Goal: Information Seeking & Learning: Learn about a topic

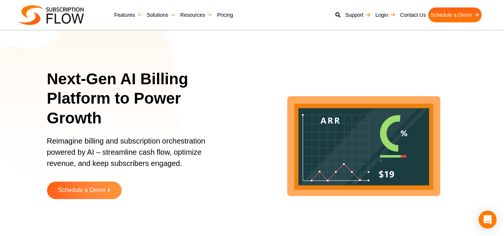
click at [192, 17] on link "Resources" at bounding box center [196, 14] width 37 height 15
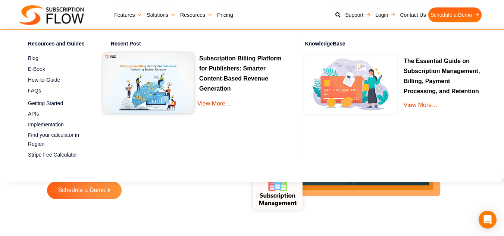
click at [81, 18] on img at bounding box center [51, 15] width 65 height 20
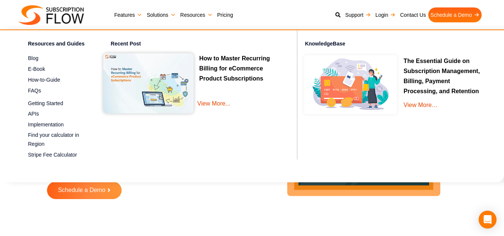
click at [172, 74] on img at bounding box center [148, 83] width 90 height 60
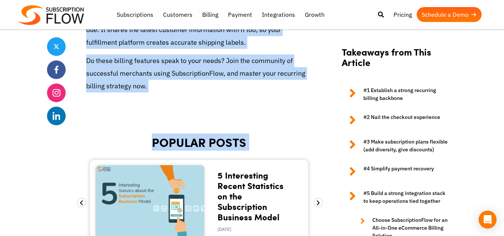
scroll to position [2685, 0]
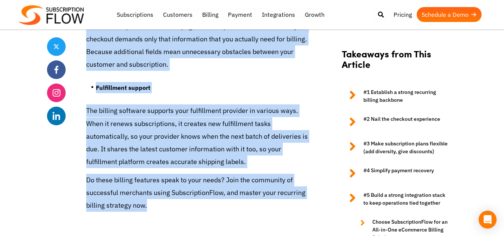
drag, startPoint x: 98, startPoint y: 100, endPoint x: 206, endPoint y: 145, distance: 117.2
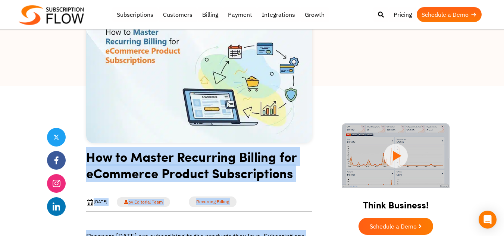
scroll to position [112, 0]
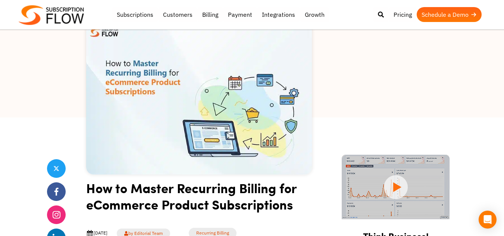
scroll to position [75, 0]
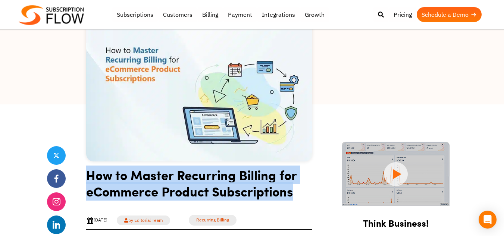
drag, startPoint x: 86, startPoint y: 173, endPoint x: 306, endPoint y: 198, distance: 221.8
click at [306, 198] on h1 "How to Master Recurring Billing for eCommerce Product Subscriptions" at bounding box center [199, 186] width 226 height 38
copy h1 "How to Master Recurring Billing for eCommerce Product Subscriptions"
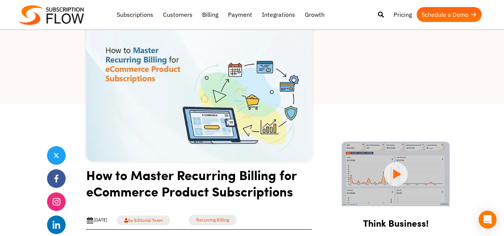
drag, startPoint x: 394, startPoint y: 94, endPoint x: 387, endPoint y: 97, distance: 7.2
click at [393, 95] on div at bounding box center [252, 29] width 504 height 149
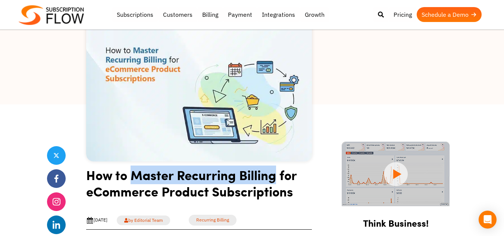
drag, startPoint x: 131, startPoint y: 173, endPoint x: 275, endPoint y: 175, distance: 144.0
click at [275, 175] on h1 "How to Master Recurring Billing for eCommerce Product Subscriptions" at bounding box center [199, 186] width 226 height 38
copy h1 "Master Recurring Billing"
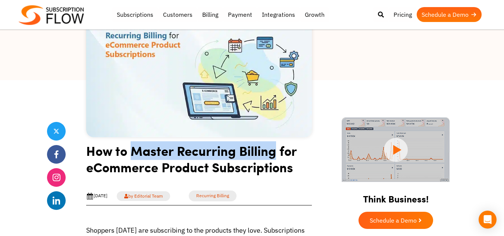
scroll to position [112, 0]
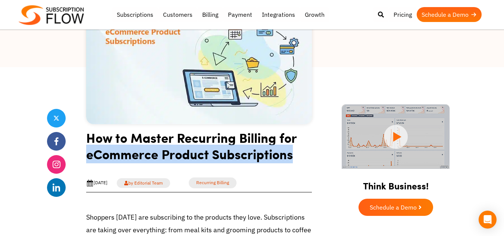
drag, startPoint x: 86, startPoint y: 153, endPoint x: 294, endPoint y: 157, distance: 208.1
click at [294, 157] on h1 "How to Master Recurring Billing for eCommerce Product Subscriptions" at bounding box center [199, 148] width 226 height 38
copy h1 "eCommerce Product Subscriptions"
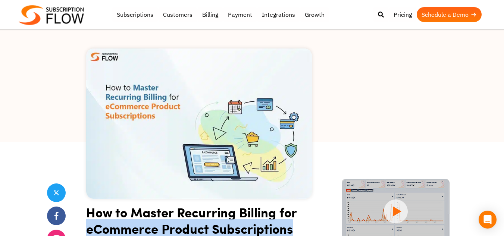
scroll to position [75, 0]
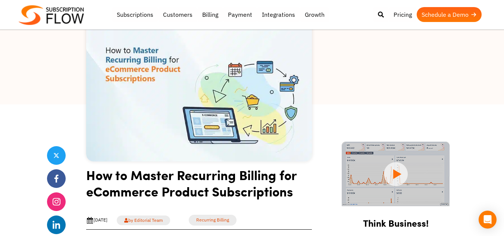
click at [311, 169] on h1 "How to Master Recurring Billing for eCommerce Product Subscriptions" at bounding box center [199, 186] width 226 height 38
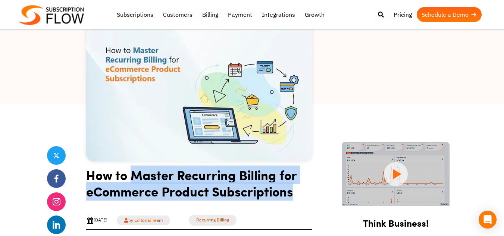
drag, startPoint x: 282, startPoint y: 190, endPoint x: 130, endPoint y: 180, distance: 152.5
click at [130, 180] on h1 "How to Master Recurring Billing for eCommerce Product Subscriptions" at bounding box center [199, 186] width 226 height 38
copy h1 "Master Recurring Billing for eCommerce Product Subscriptions"
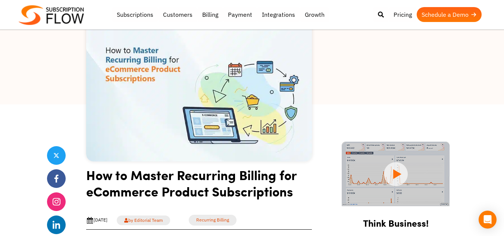
click at [355, 88] on div at bounding box center [252, 29] width 504 height 149
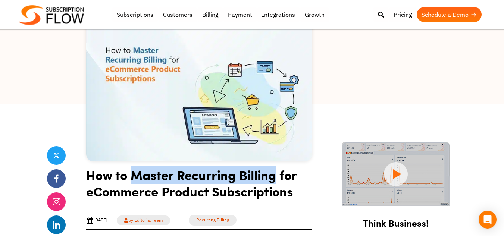
drag, startPoint x: 129, startPoint y: 175, endPoint x: 277, endPoint y: 177, distance: 147.3
click at [277, 177] on h1 "How to Master Recurring Billing for eCommerce Product Subscriptions" at bounding box center [199, 186] width 226 height 38
copy h1 "Master Recurring Billing"
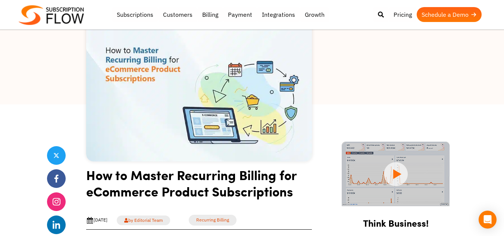
click at [14, 95] on div at bounding box center [252, 29] width 504 height 149
click at [0, 89] on div at bounding box center [252, 29] width 504 height 149
click at [475, 98] on div at bounding box center [252, 29] width 504 height 149
click at [487, 79] on div at bounding box center [252, 29] width 504 height 149
